Goal: Task Accomplishment & Management: Complete application form

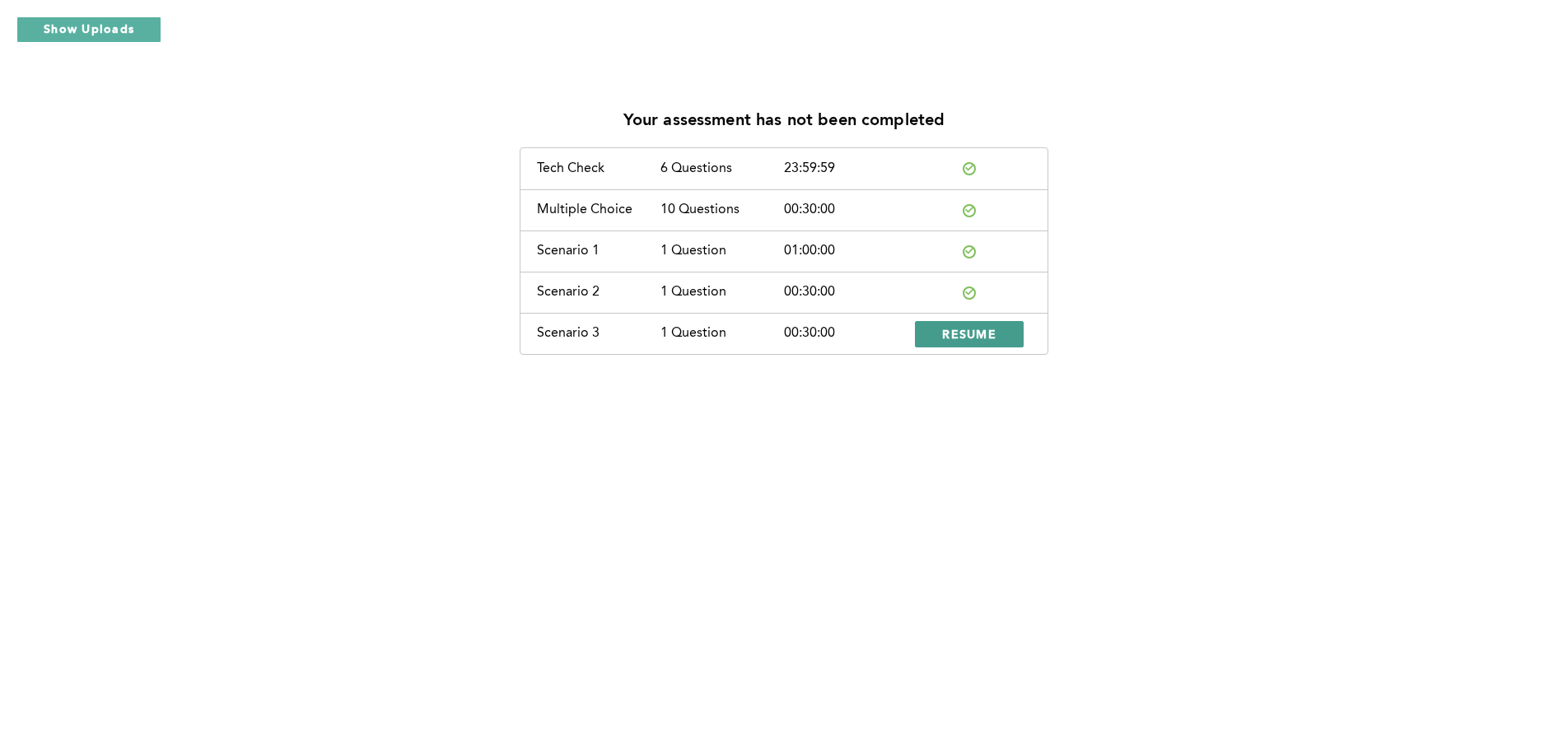
click at [984, 336] on span "RESUME" at bounding box center [969, 334] width 54 height 16
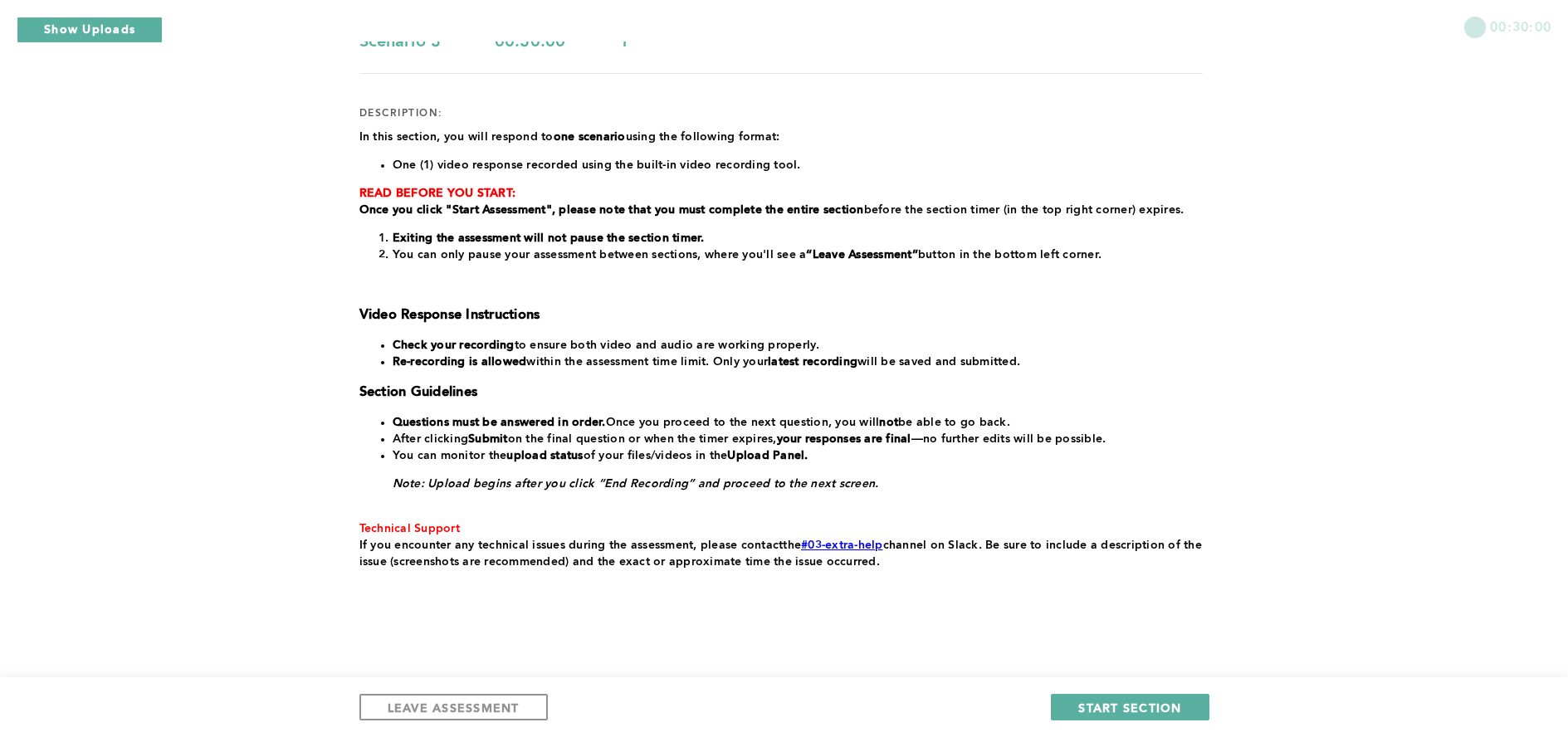
scroll to position [163, 0]
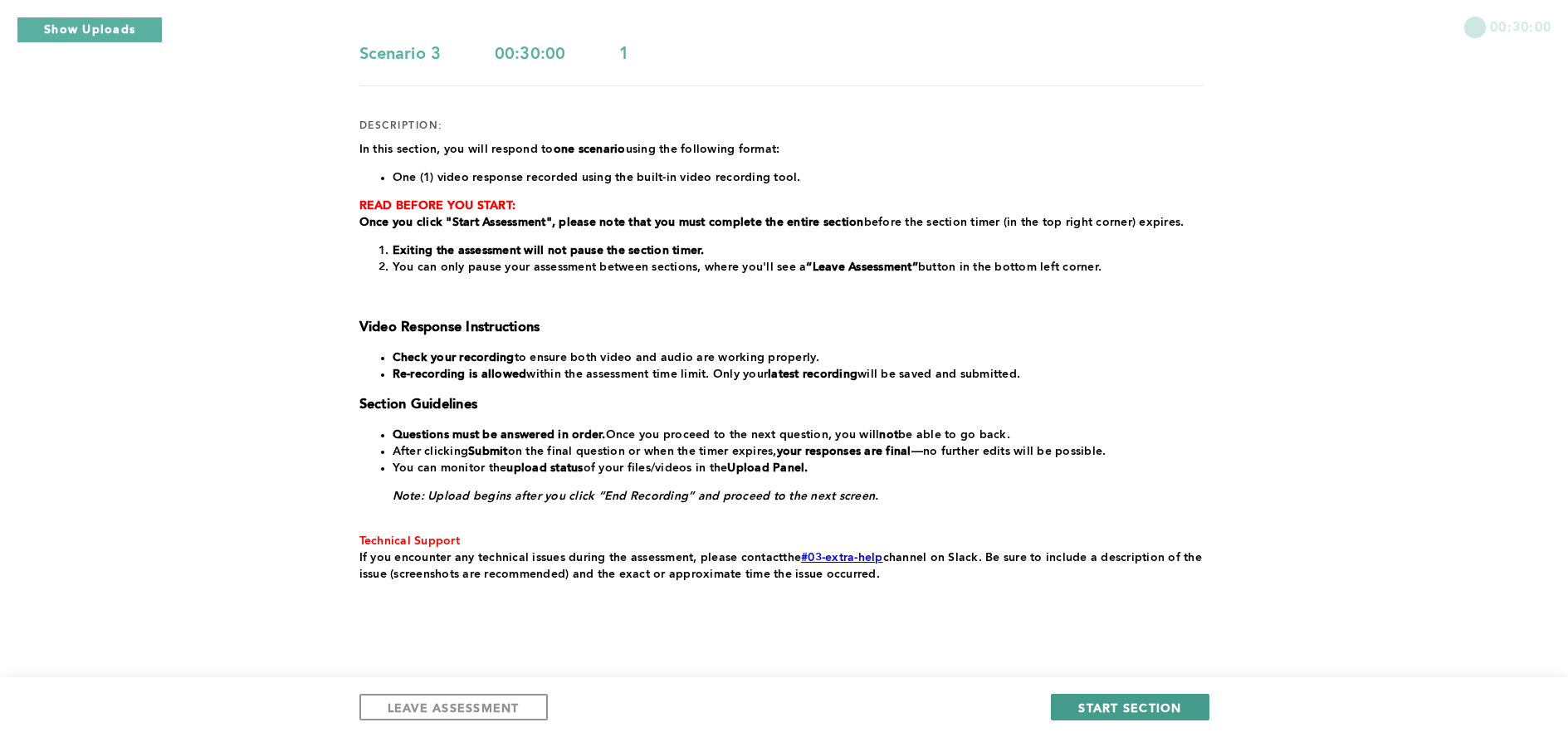
click at [1092, 694] on button "START SECTION" at bounding box center [1130, 707] width 158 height 27
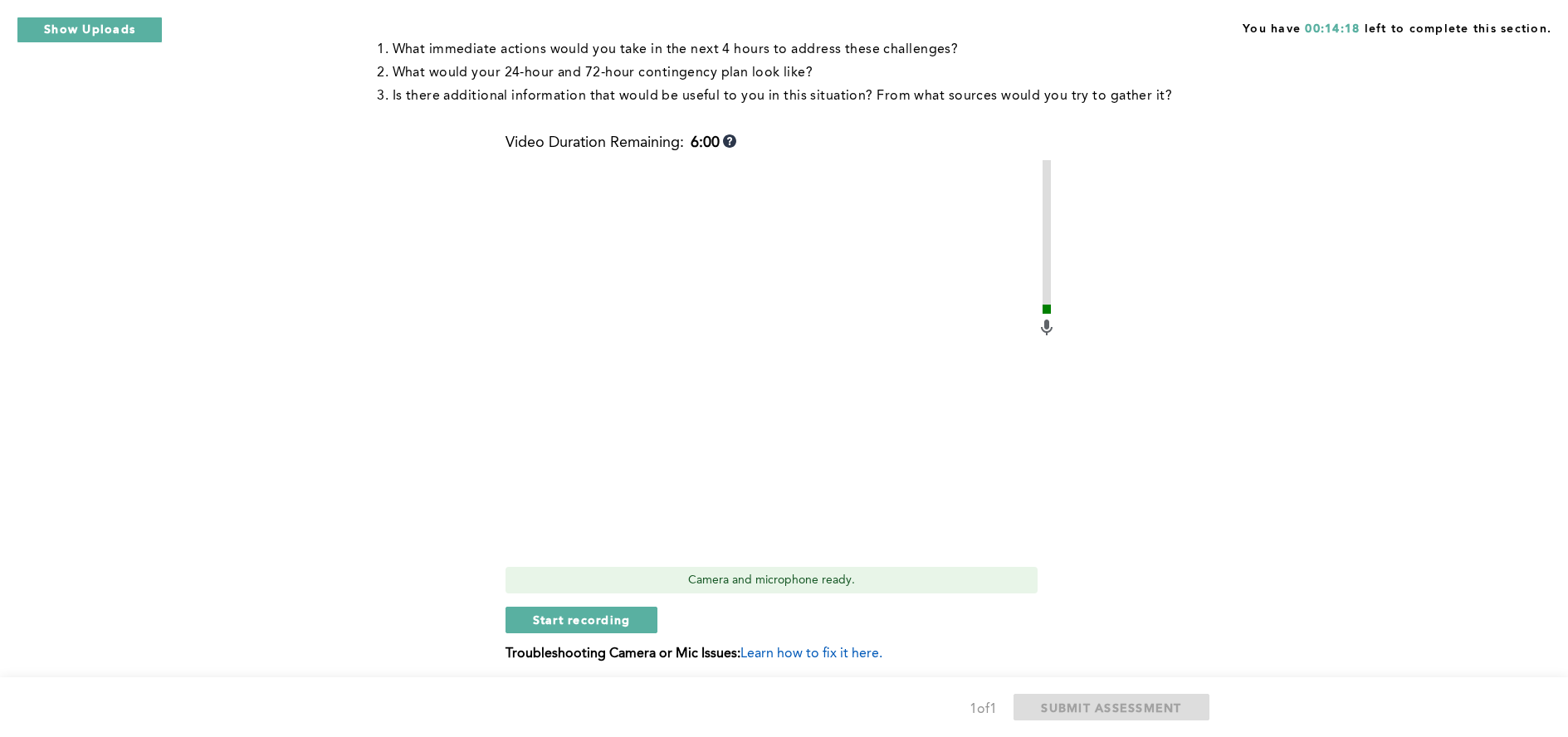
scroll to position [376, 0]
click at [626, 626] on span "Start recording" at bounding box center [582, 620] width 98 height 16
click at [593, 625] on span "Stop recording" at bounding box center [581, 620] width 97 height 16
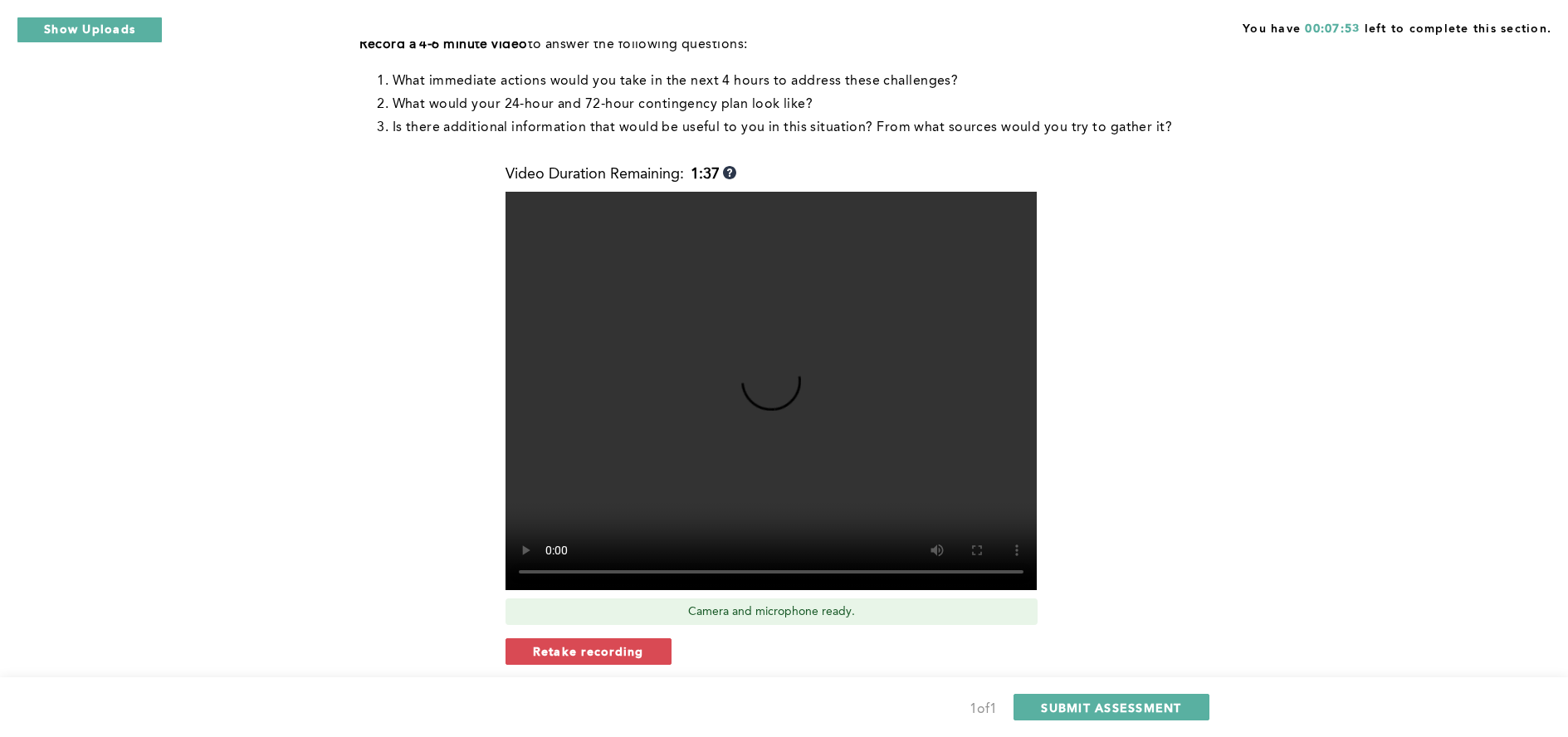
scroll to position [346, 0]
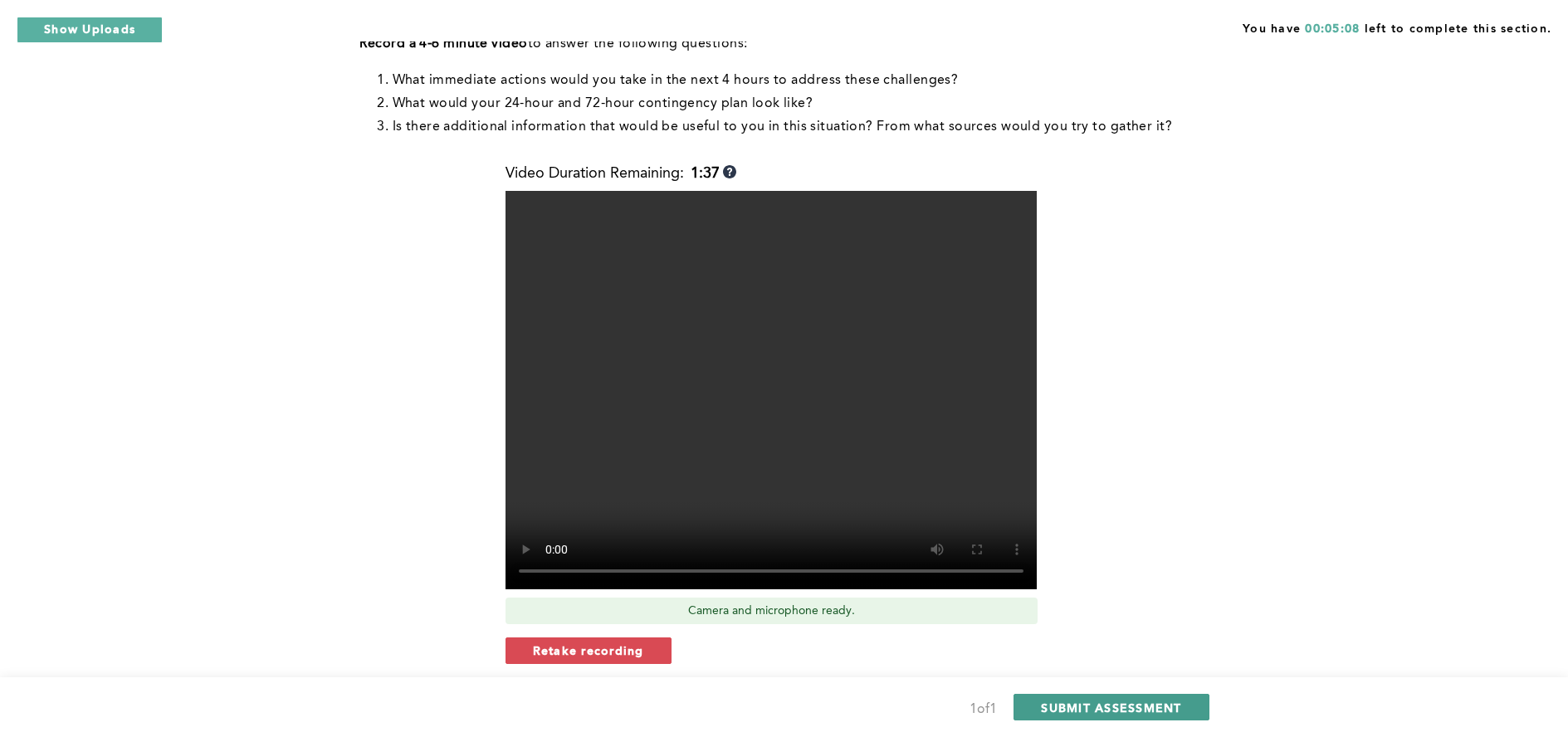
click at [1151, 702] on span "SUBMIT ASSESSMENT" at bounding box center [1111, 707] width 141 height 16
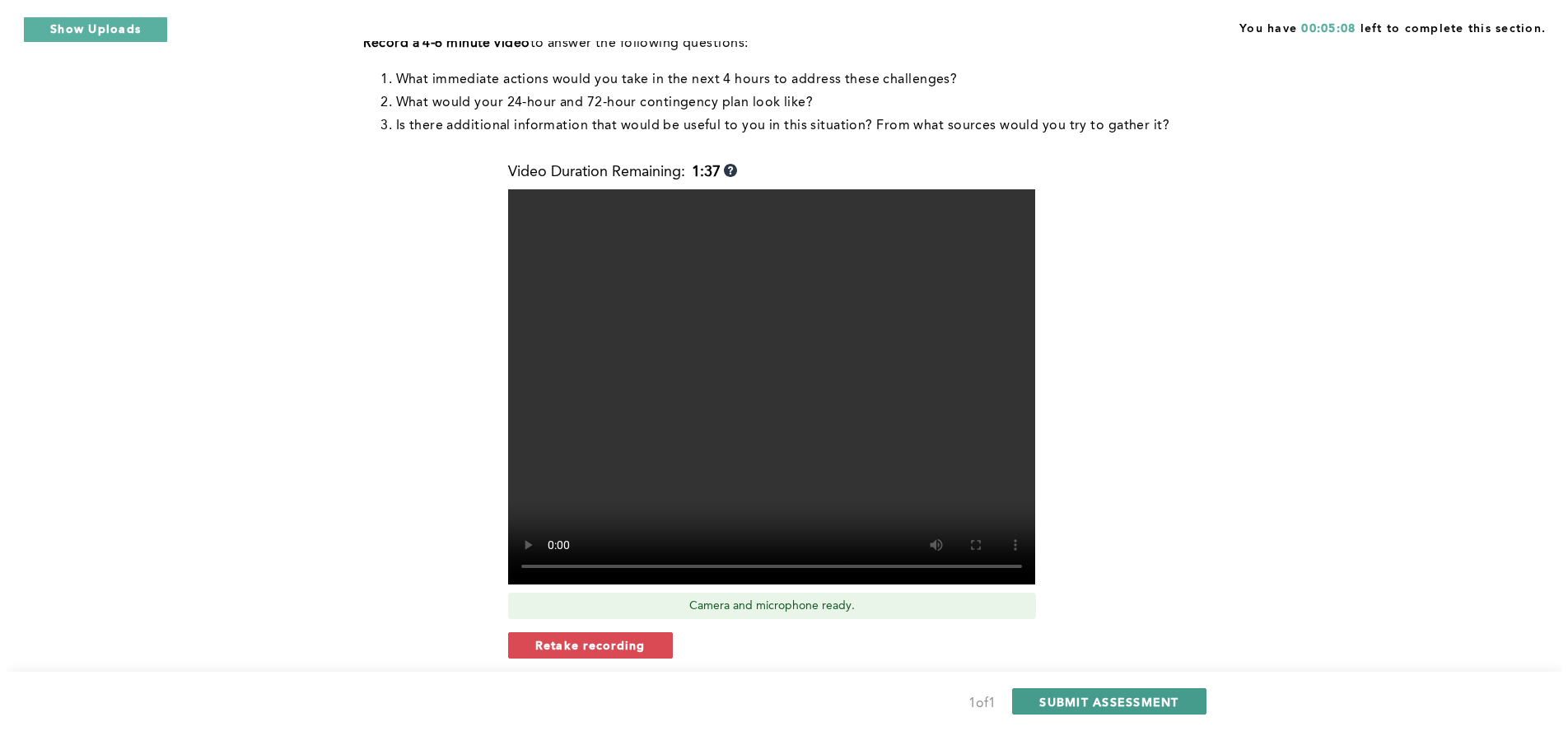
scroll to position [0, 0]
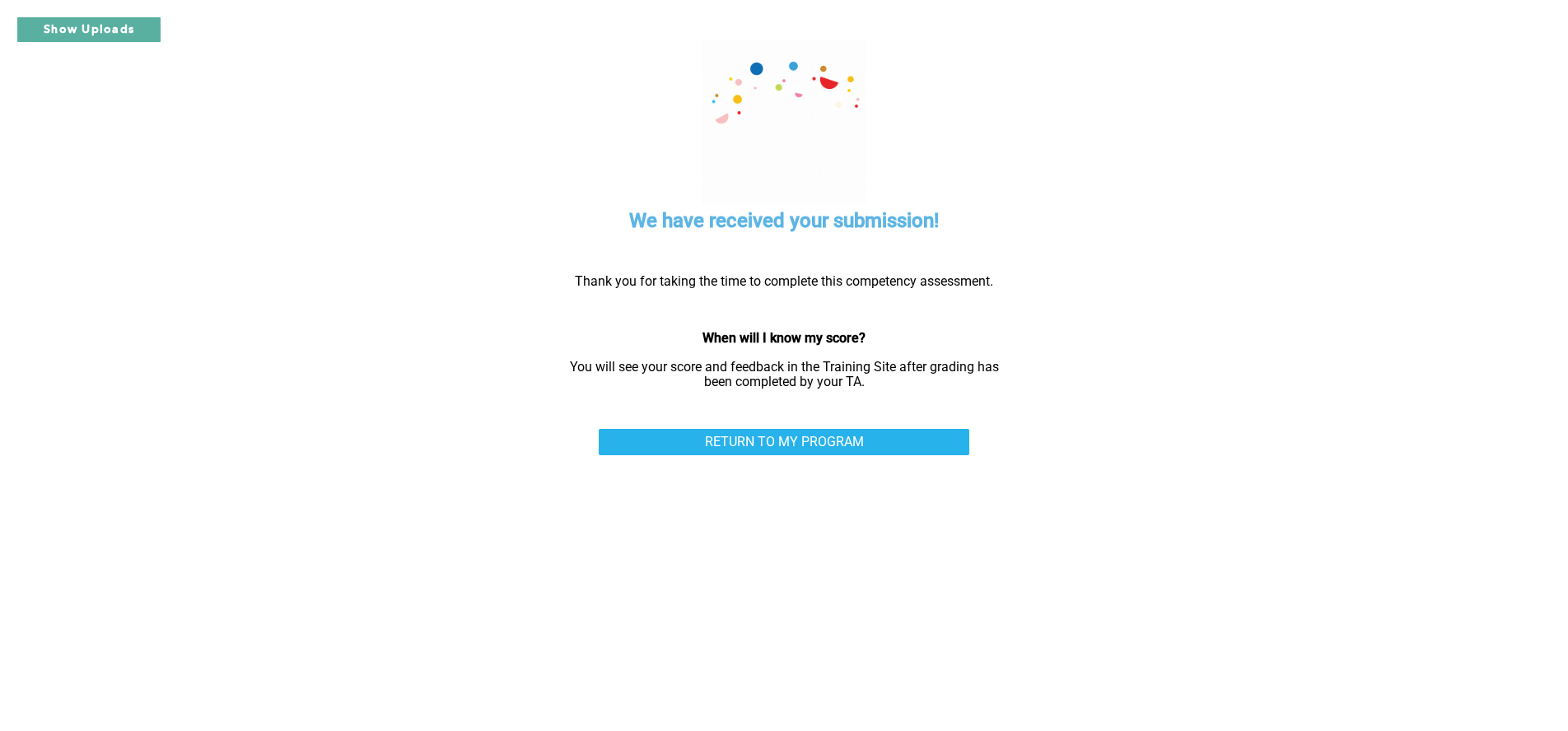
click at [950, 397] on div "Thank you for taking the time to complete this competency assessment. When will…" at bounding box center [784, 332] width 453 height 141
click at [912, 466] on div "RETURN TO MY PROGRAM" at bounding box center [784, 455] width 371 height 52
click at [913, 446] on link "RETURN TO MY PROGRAM" at bounding box center [784, 442] width 371 height 27
